Goal: Information Seeking & Learning: Learn about a topic

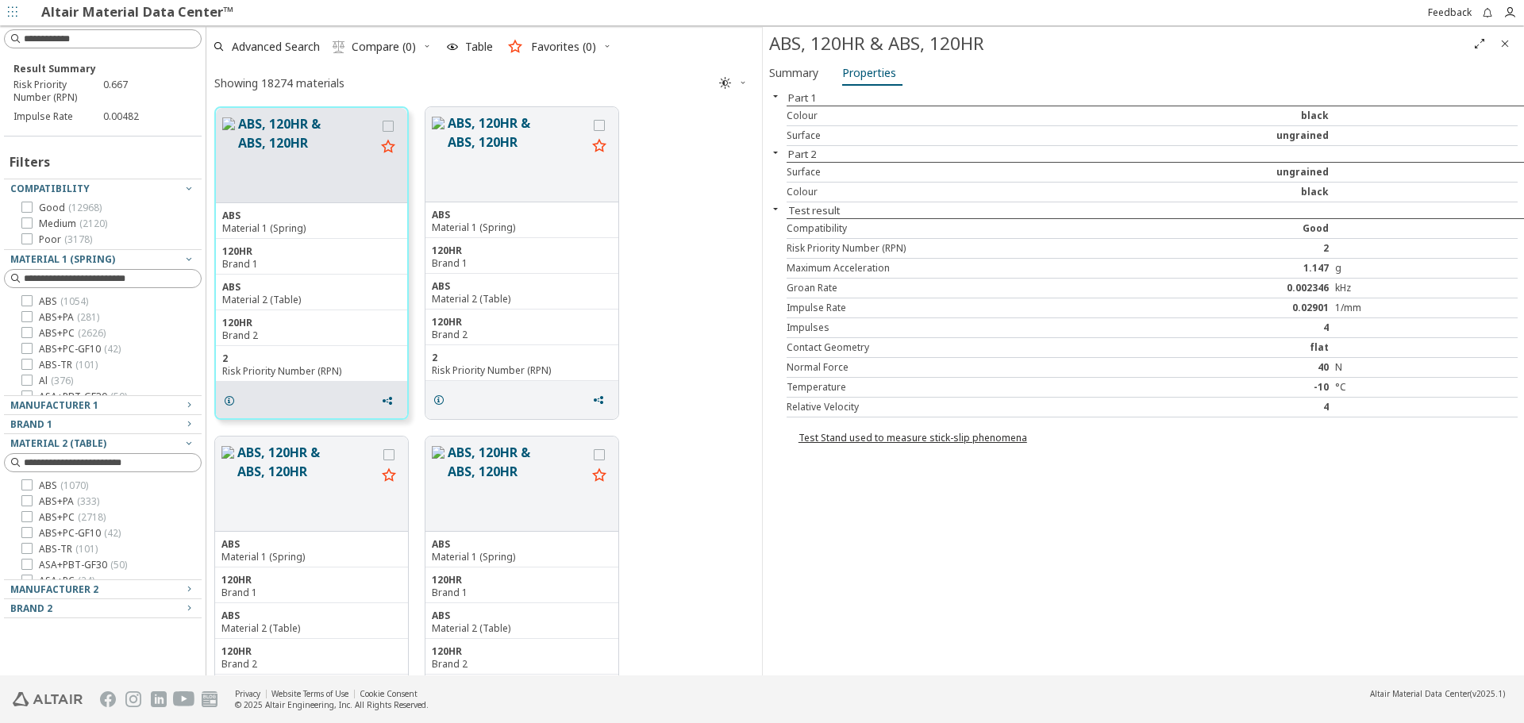
scroll to position [565, 544]
click at [1051, 498] on div "Part 1 Colour black Surface ungrained Part 2 Surface ungrained Colour black Tes…" at bounding box center [1143, 383] width 761 height 586
click at [1505, 41] on icon "Close" at bounding box center [1505, 43] width 13 height 13
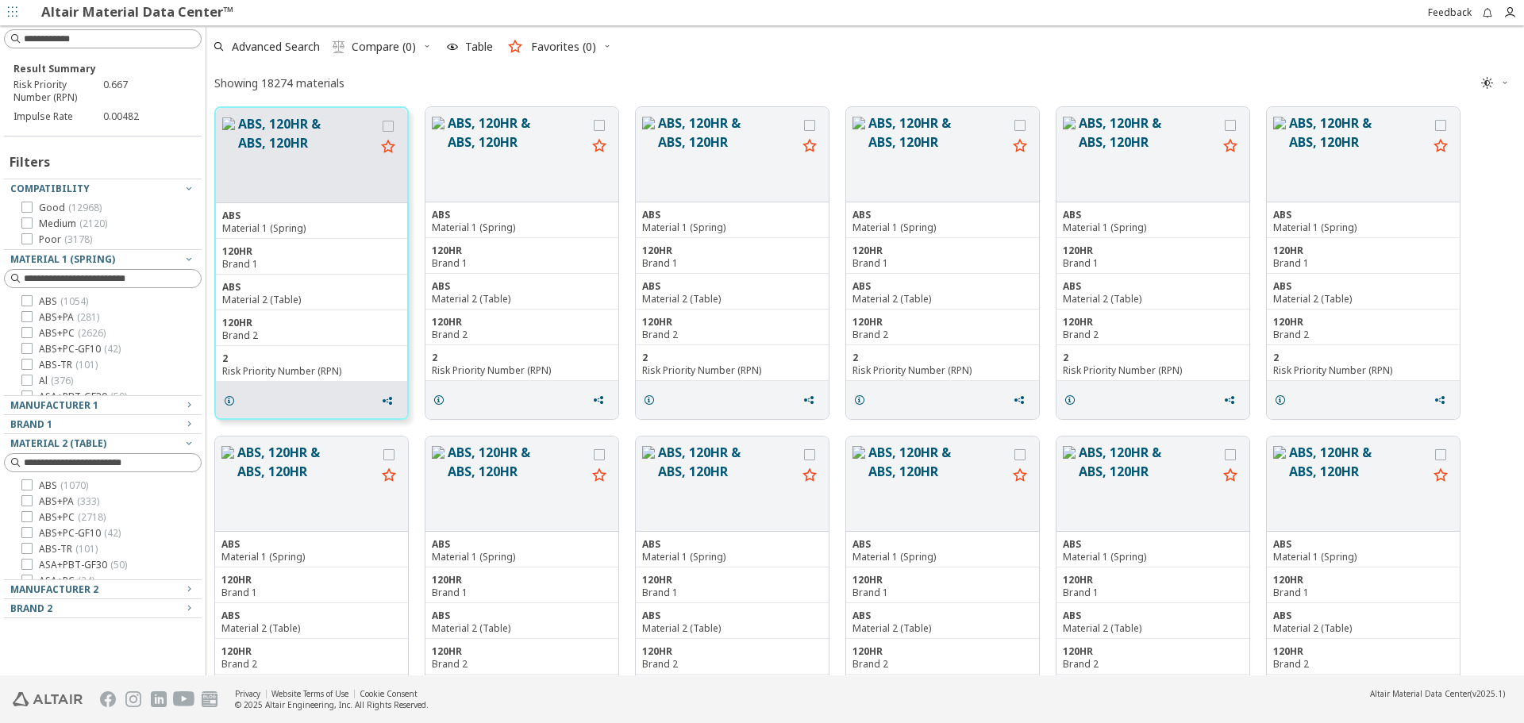
scroll to position [565, 1306]
click at [230, 401] on icon "grid" at bounding box center [229, 401] width 13 height 13
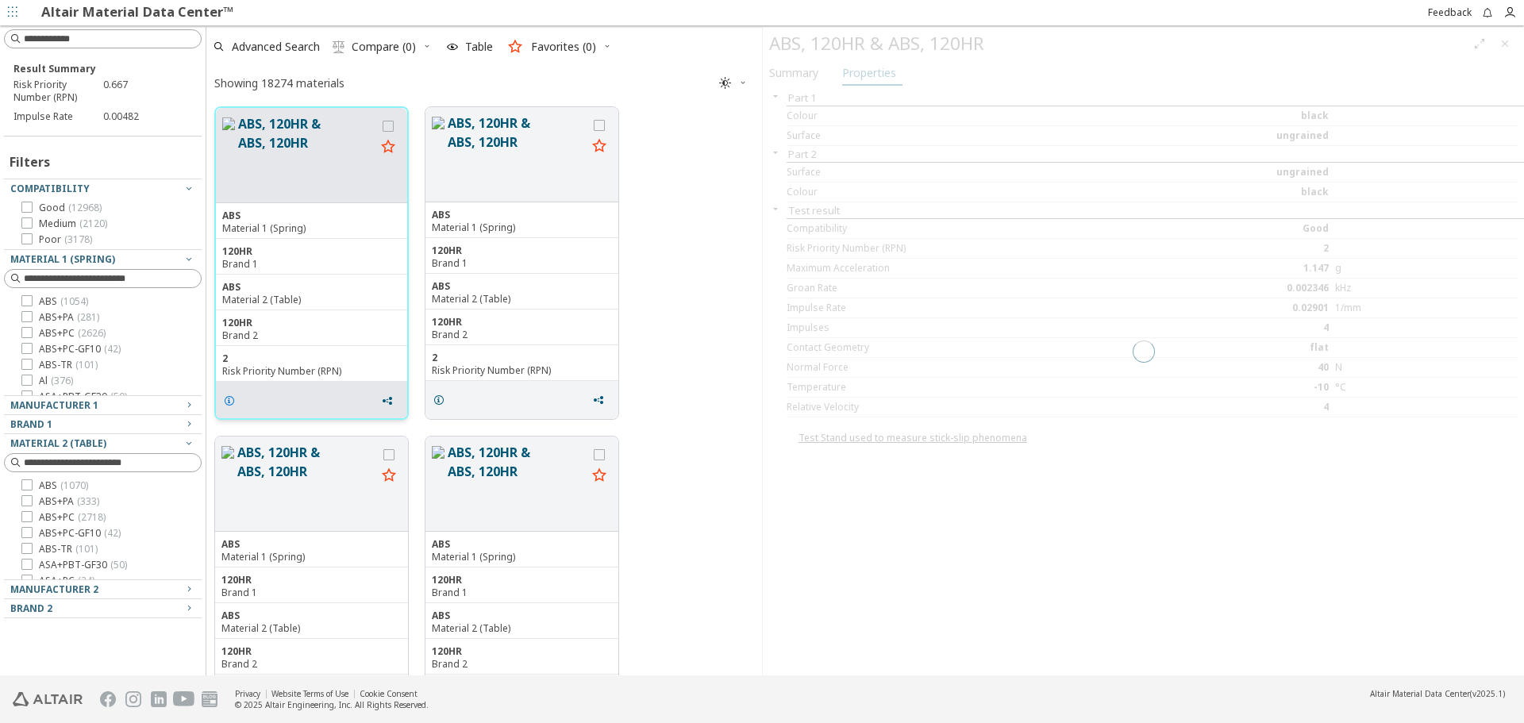
scroll to position [565, 544]
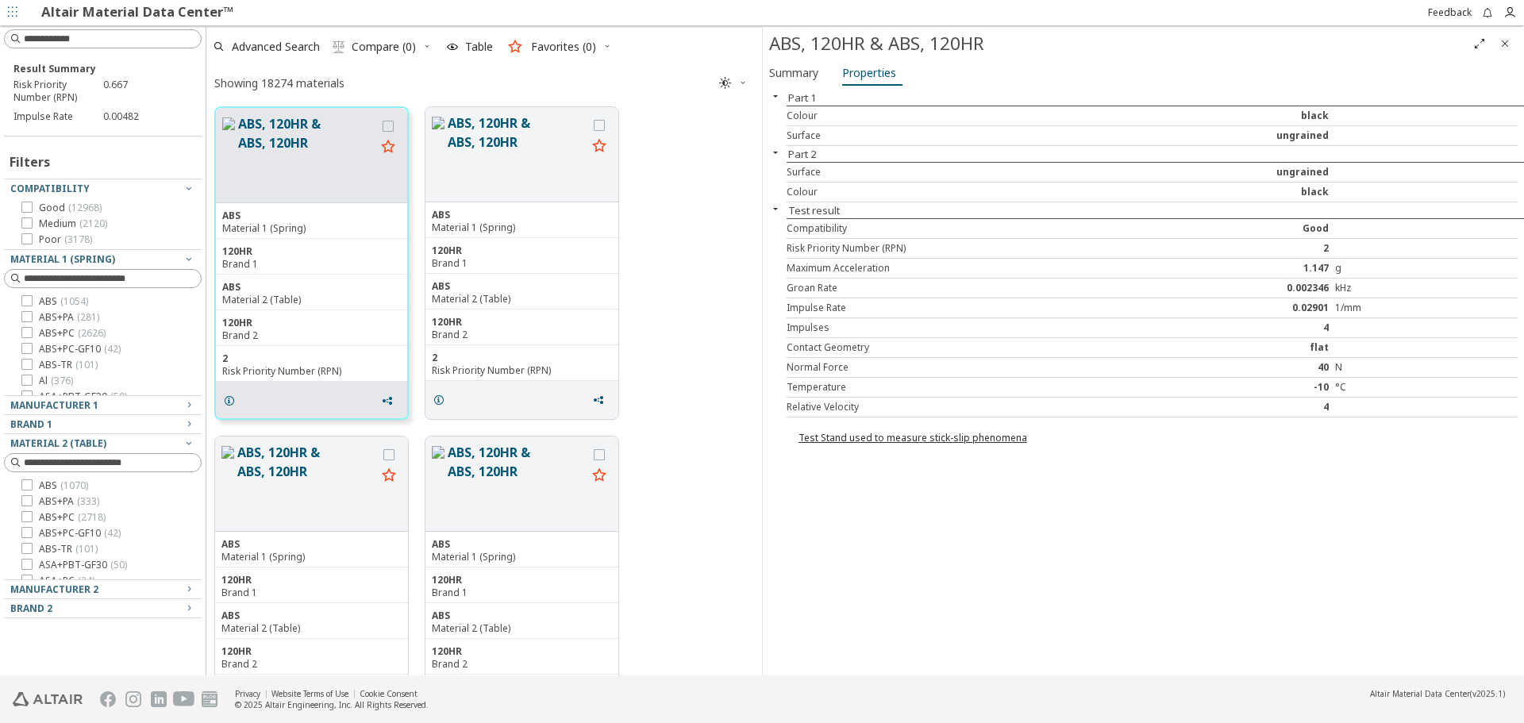
click at [1507, 45] on icon "Close" at bounding box center [1505, 43] width 13 height 13
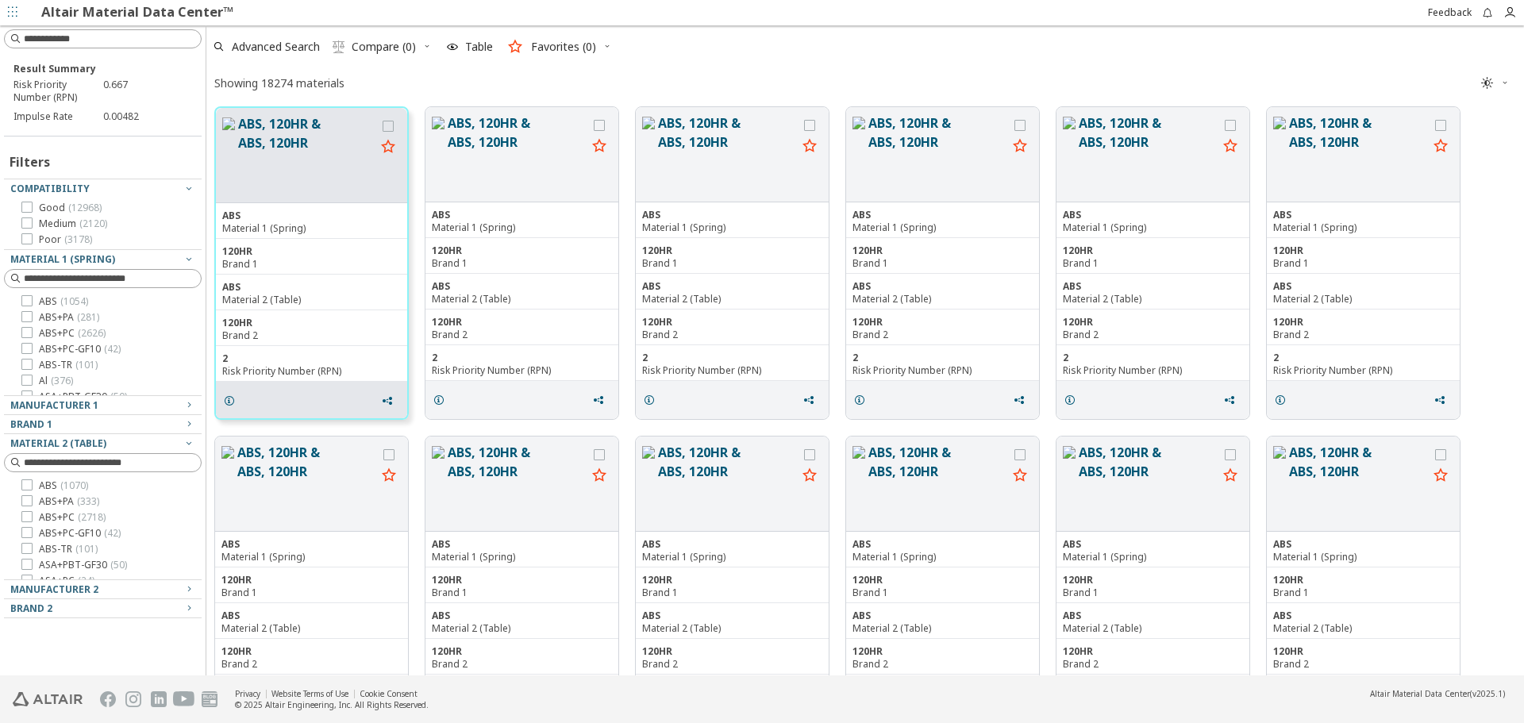
scroll to position [565, 1306]
click at [313, 156] on button "ABS, 120HR & ABS, 120HR" at bounding box center [306, 155] width 137 height 82
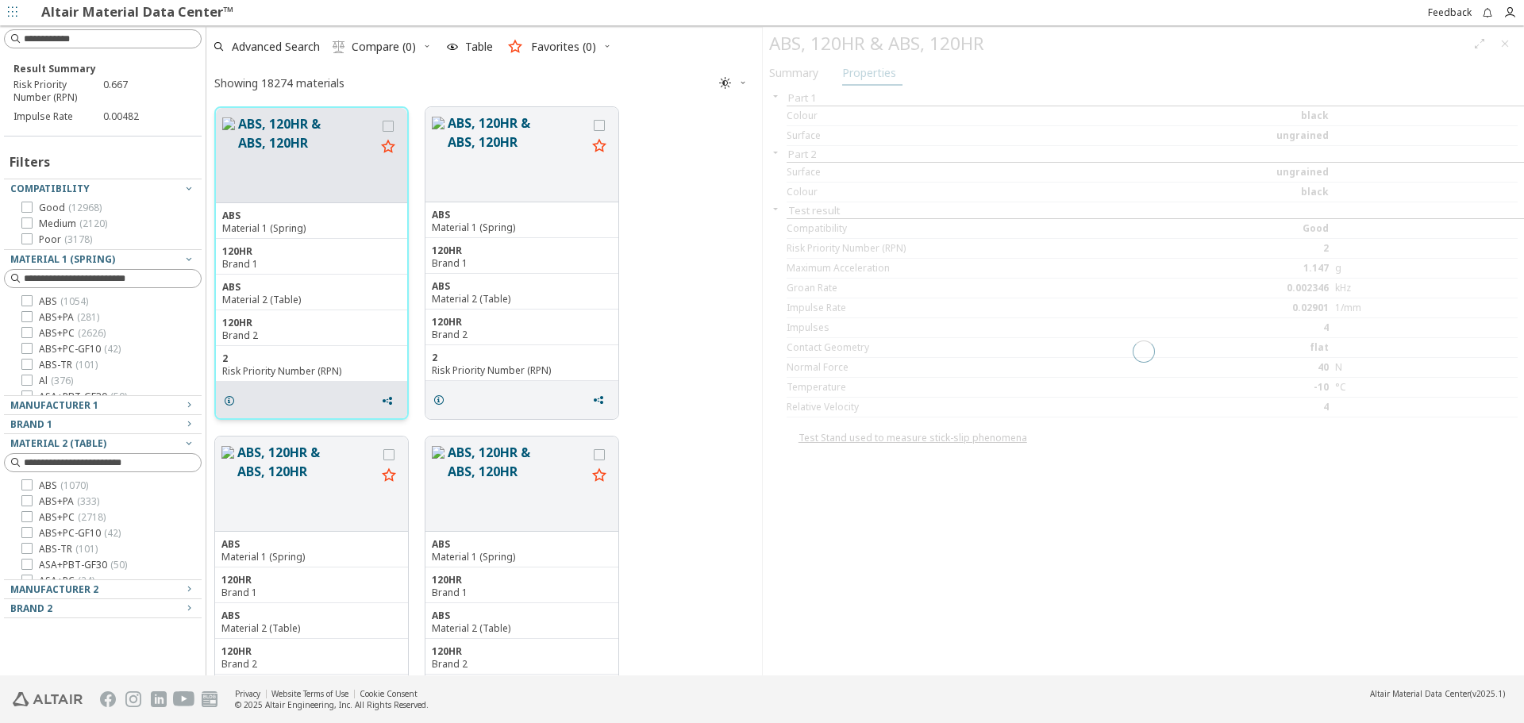
scroll to position [565, 544]
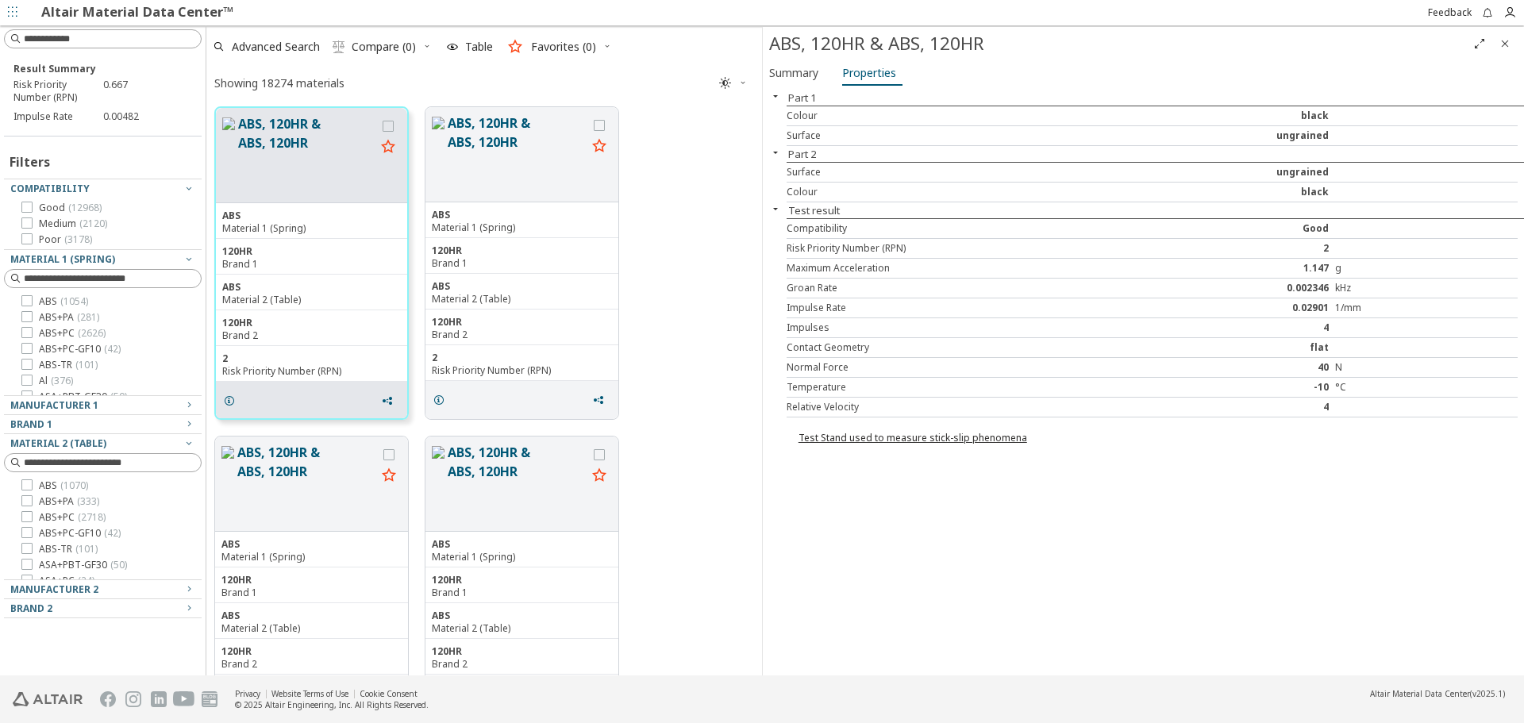
click at [1508, 41] on icon "Close" at bounding box center [1505, 43] width 13 height 13
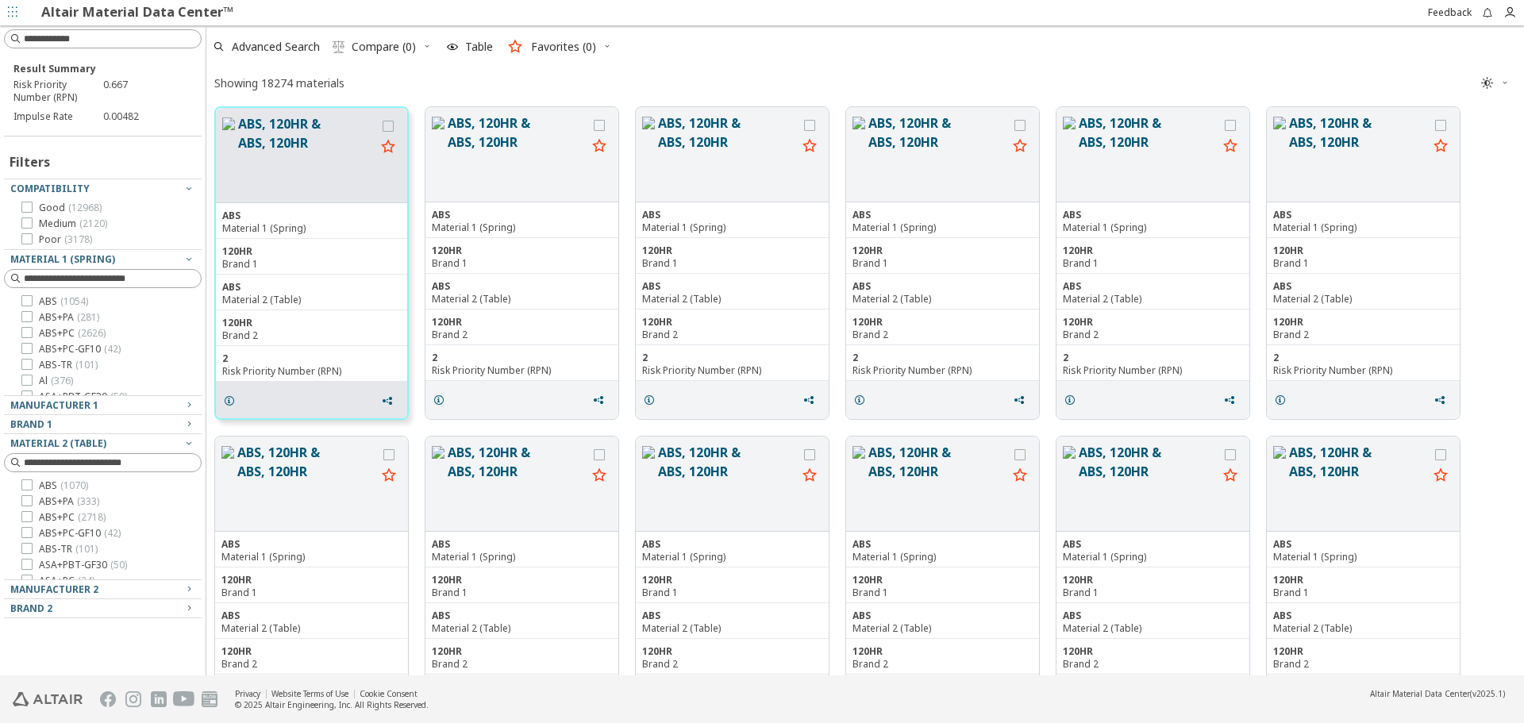
scroll to position [565, 1306]
click at [263, 139] on button "ABS, 120HR & ABS, 120HR" at bounding box center [306, 155] width 137 height 82
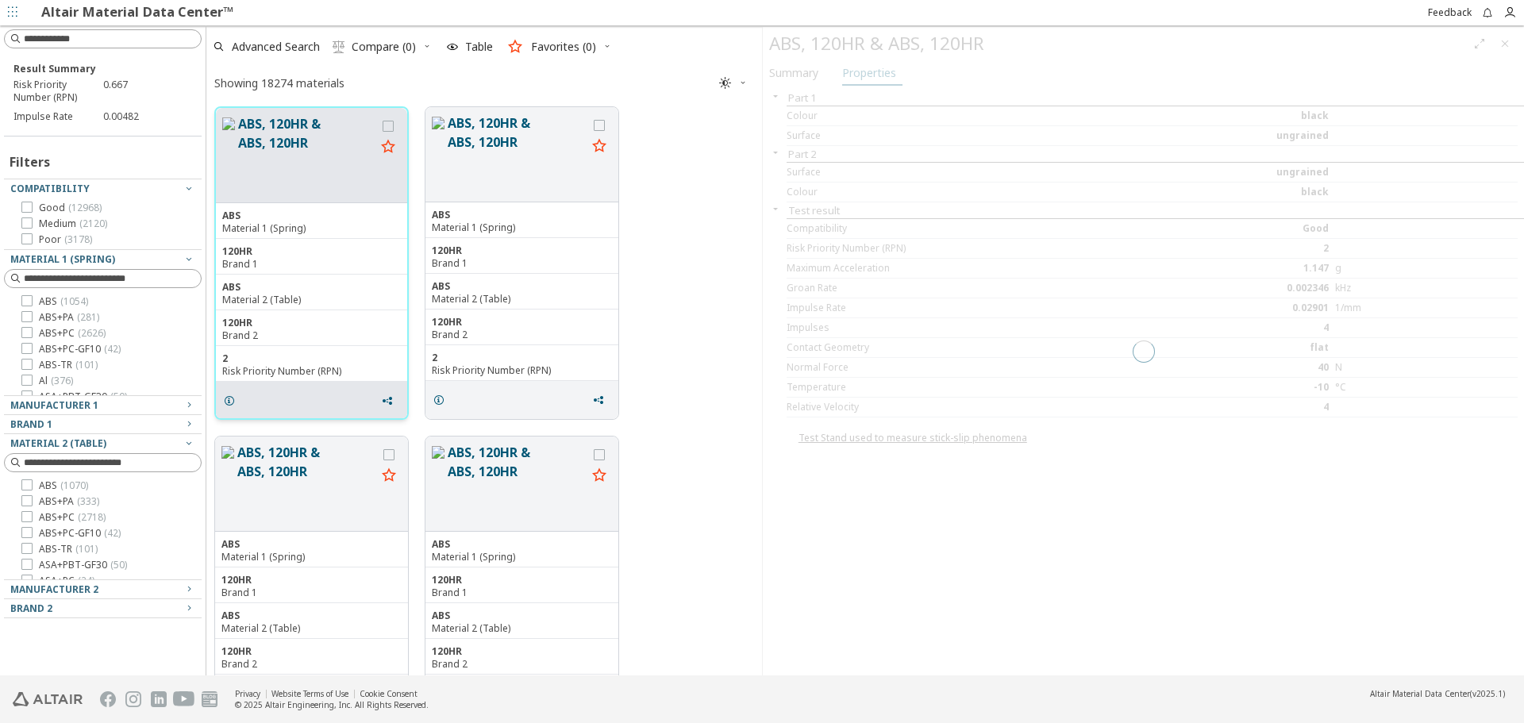
scroll to position [565, 544]
